Goal: Navigation & Orientation: Find specific page/section

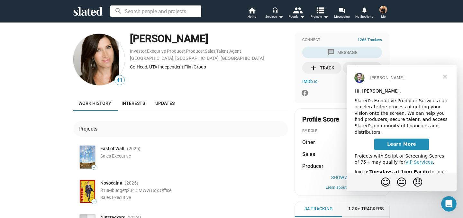
scroll to position [0, 0]
click at [445, 76] on span "Close" at bounding box center [444, 76] width 23 height 23
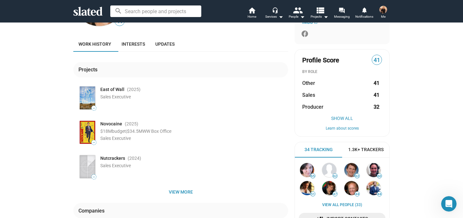
scroll to position [0, 0]
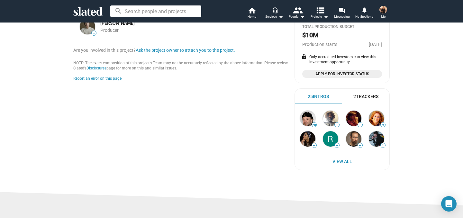
scroll to position [199, 0]
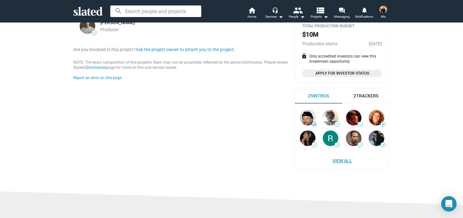
click at [344, 160] on span "View All" at bounding box center [342, 161] width 82 height 12
